Goal: Transaction & Acquisition: Book appointment/travel/reservation

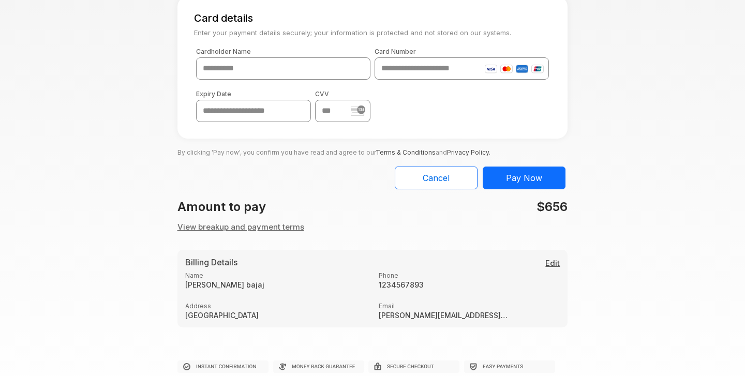
scroll to position [112, 0]
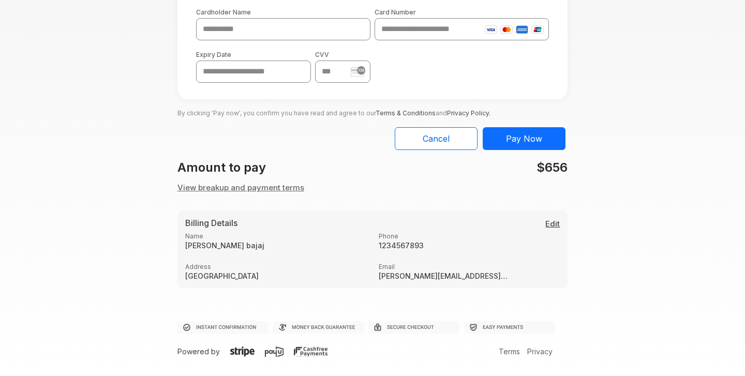
click at [279, 190] on button "View breakup and payment terms" at bounding box center [240, 188] width 127 height 12
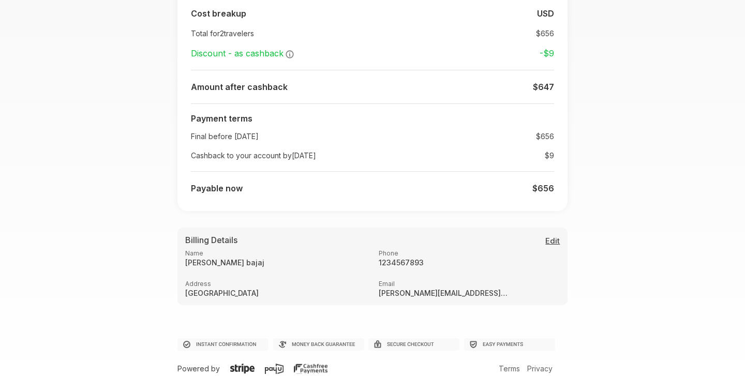
scroll to position [340, 0]
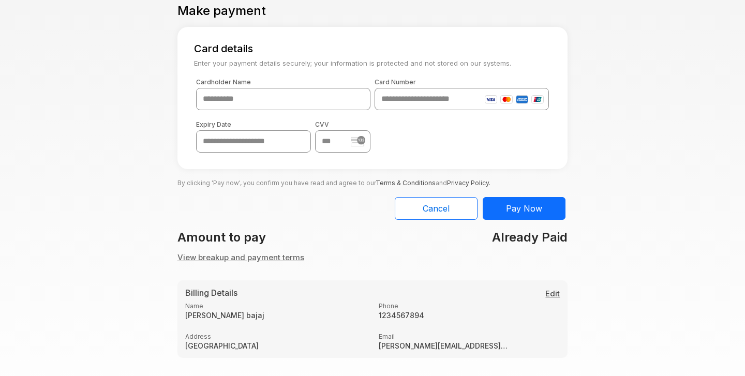
scroll to position [103, 0]
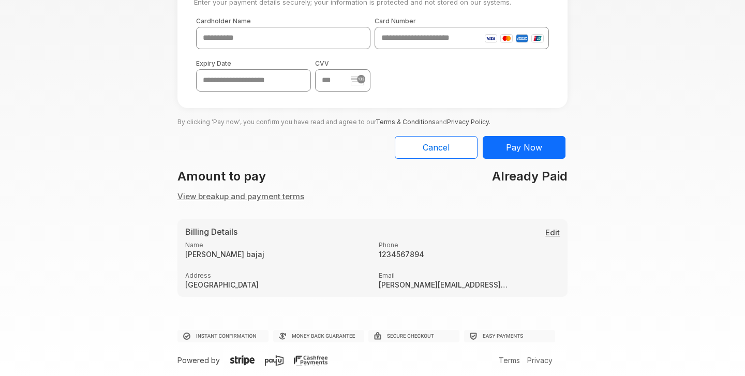
click at [285, 198] on button "View breakup and payment terms" at bounding box center [240, 197] width 127 height 12
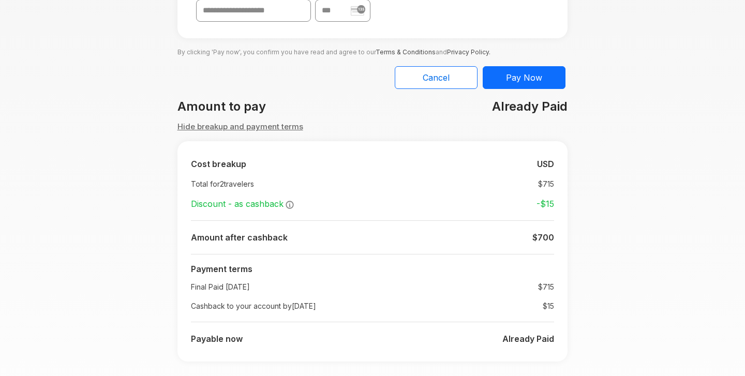
scroll to position [153, 0]
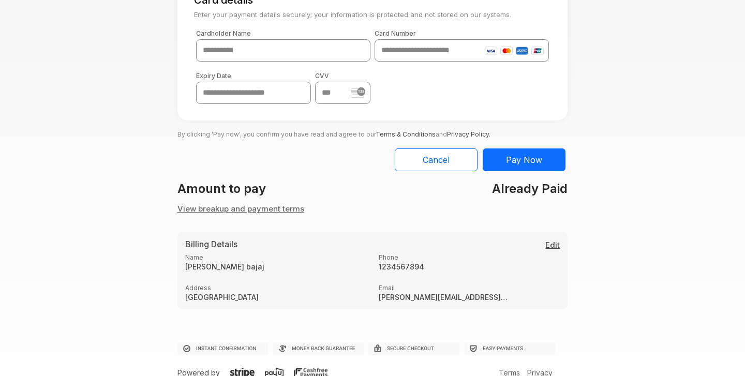
scroll to position [103, 0]
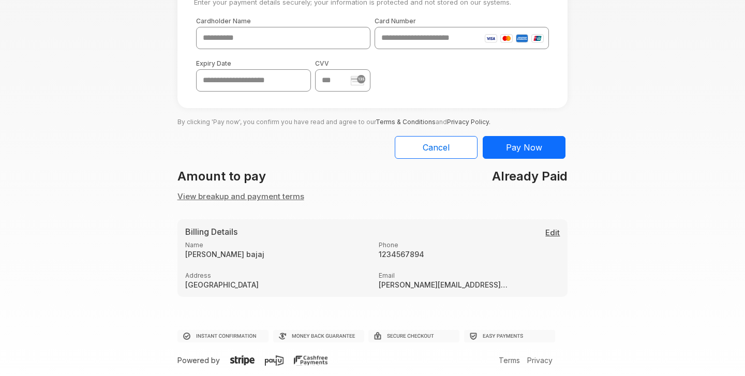
click at [248, 195] on button "View breakup and payment terms" at bounding box center [240, 197] width 127 height 12
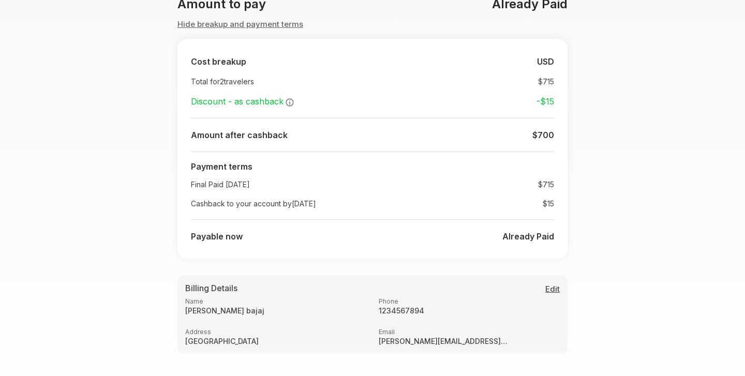
scroll to position [277, 0]
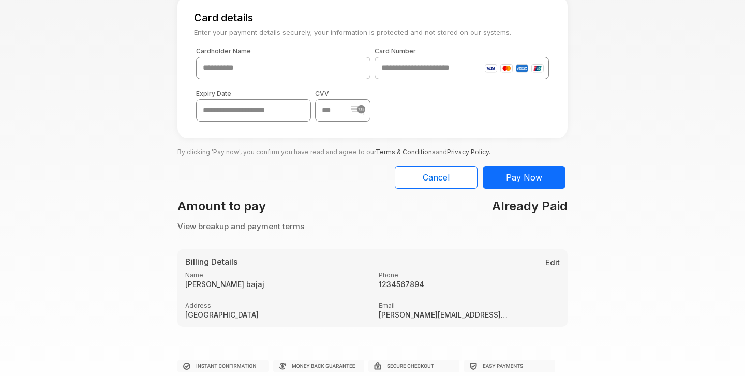
scroll to position [103, 0]
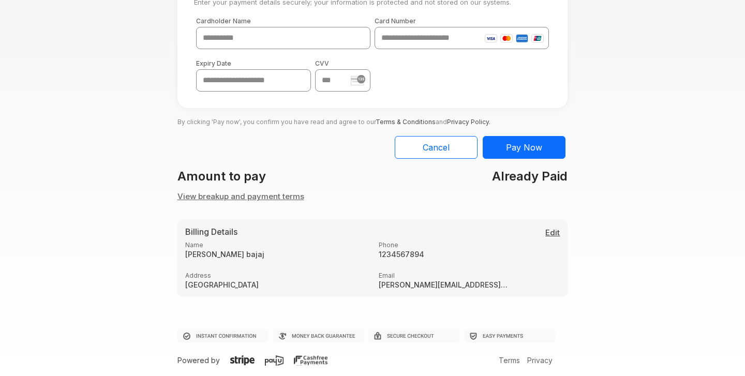
click at [258, 197] on button "View breakup and payment terms" at bounding box center [240, 197] width 127 height 12
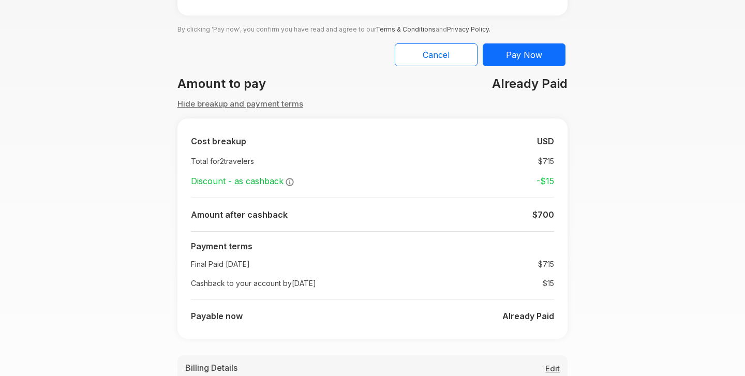
scroll to position [183, 0]
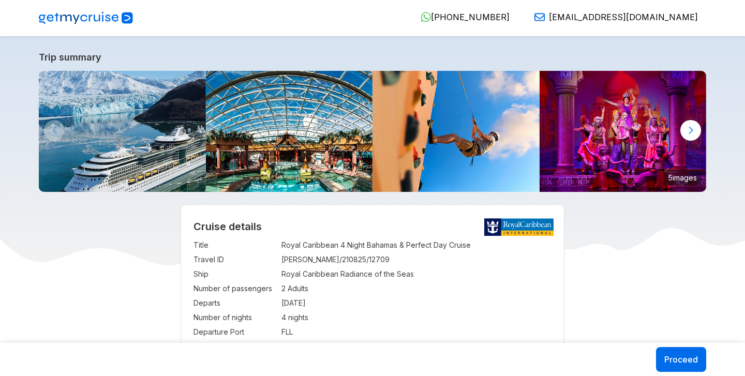
select select "**"
select select "*"
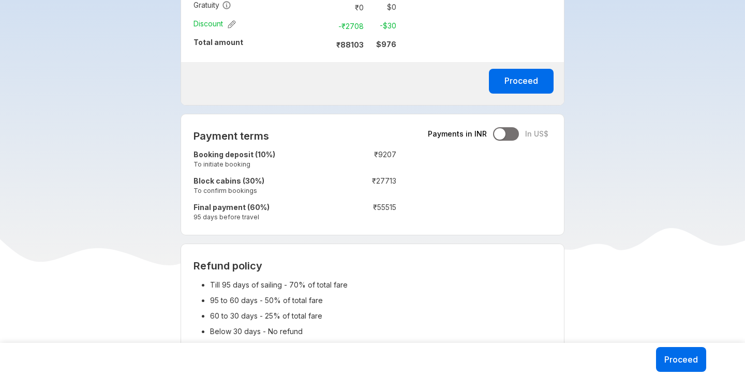
scroll to position [779, 0]
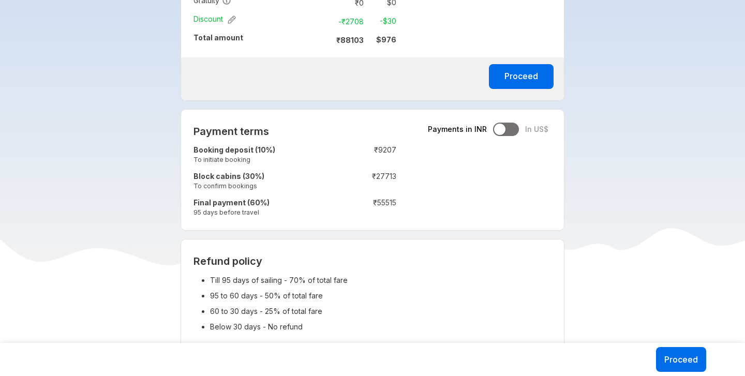
click at [514, 133] on div at bounding box center [506, 129] width 26 height 13
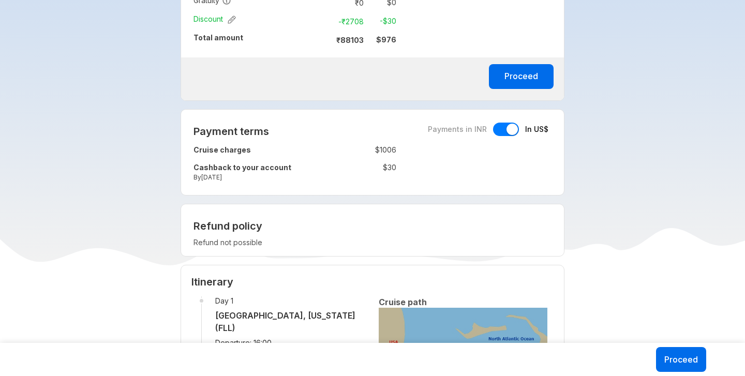
click at [494, 131] on div at bounding box center [506, 129] width 26 height 13
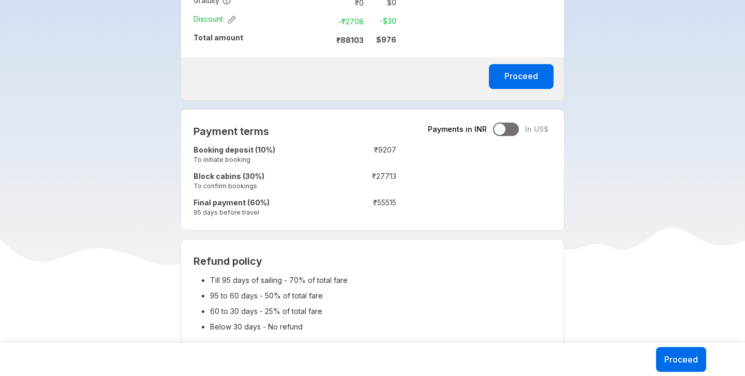
click at [520, 131] on div "Payments in INR In US$" at bounding box center [488, 129] width 120 height 13
click at [510, 130] on div at bounding box center [506, 129] width 26 height 13
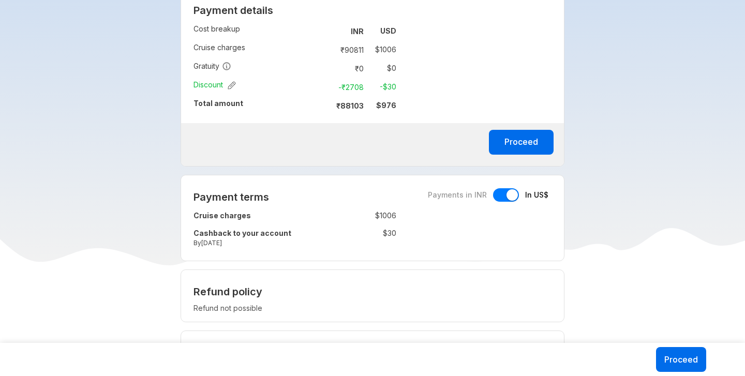
scroll to position [712, 0]
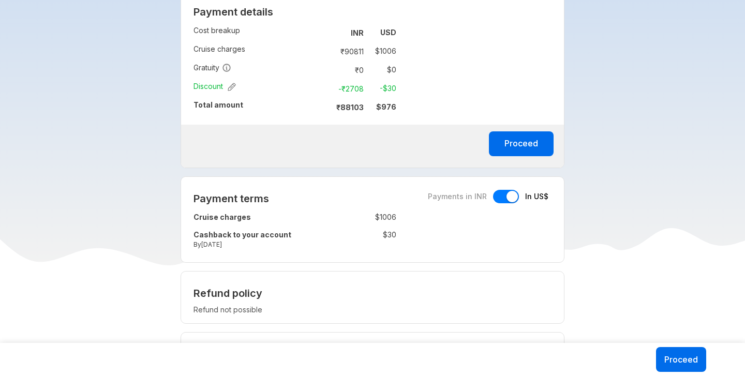
click at [500, 201] on div at bounding box center [506, 196] width 26 height 13
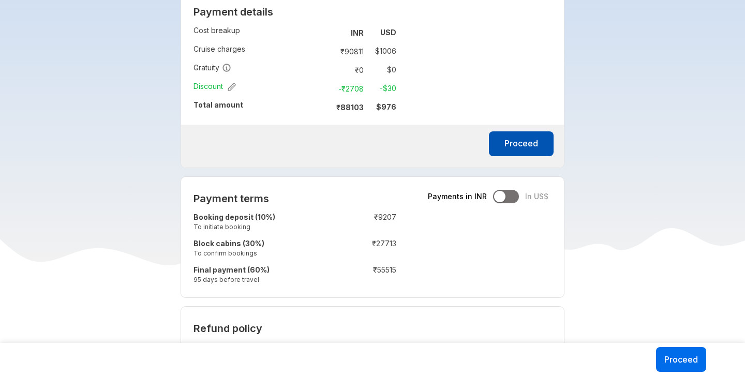
click at [525, 154] on button "Proceed" at bounding box center [521, 143] width 65 height 25
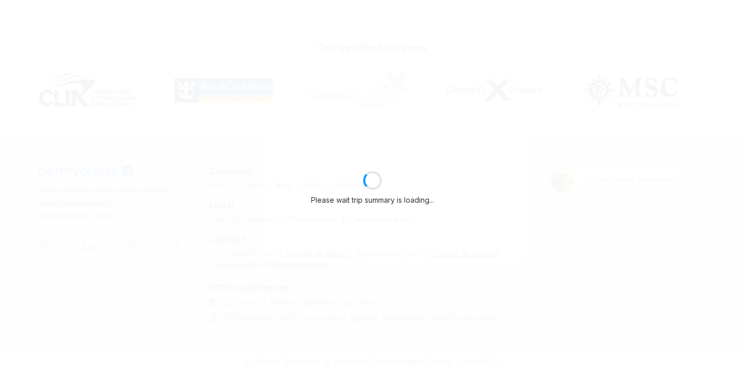
select select "**"
select select "*"
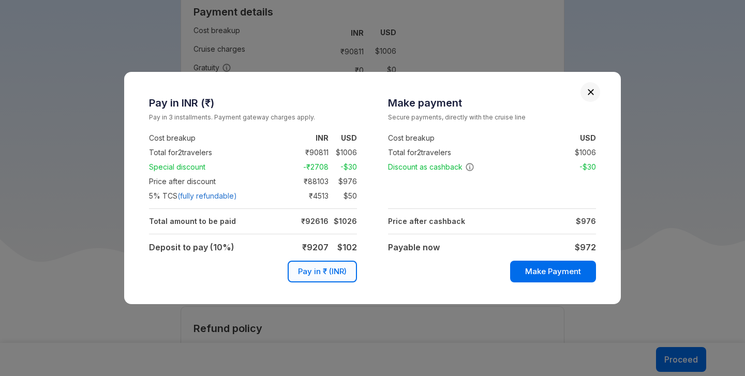
click at [596, 94] on div at bounding box center [590, 92] width 20 height 20
click at [589, 92] on button "Close" at bounding box center [590, 91] width 7 height 7
